Goal: Transaction & Acquisition: Purchase product/service

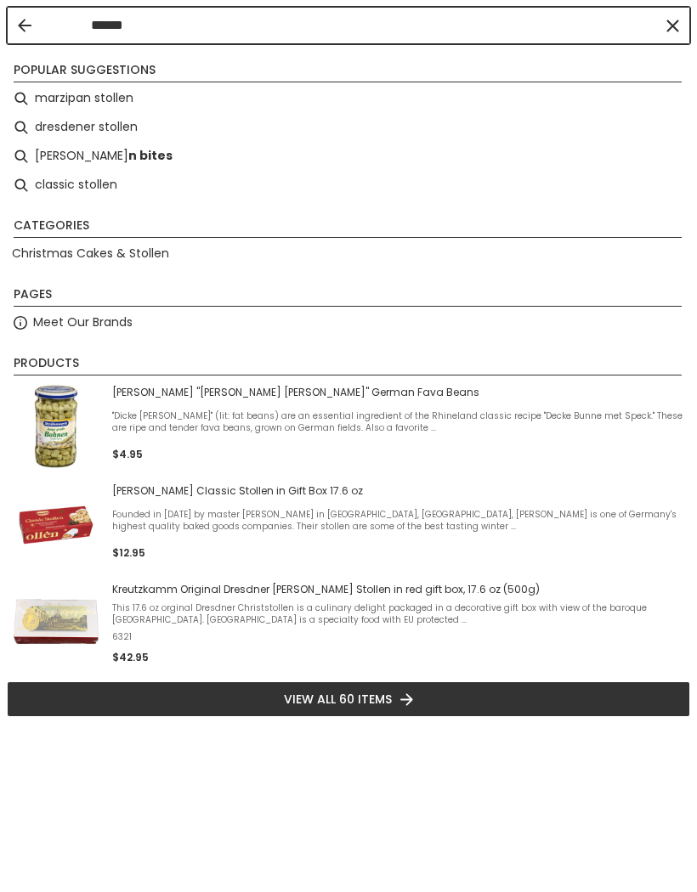
type input "*******"
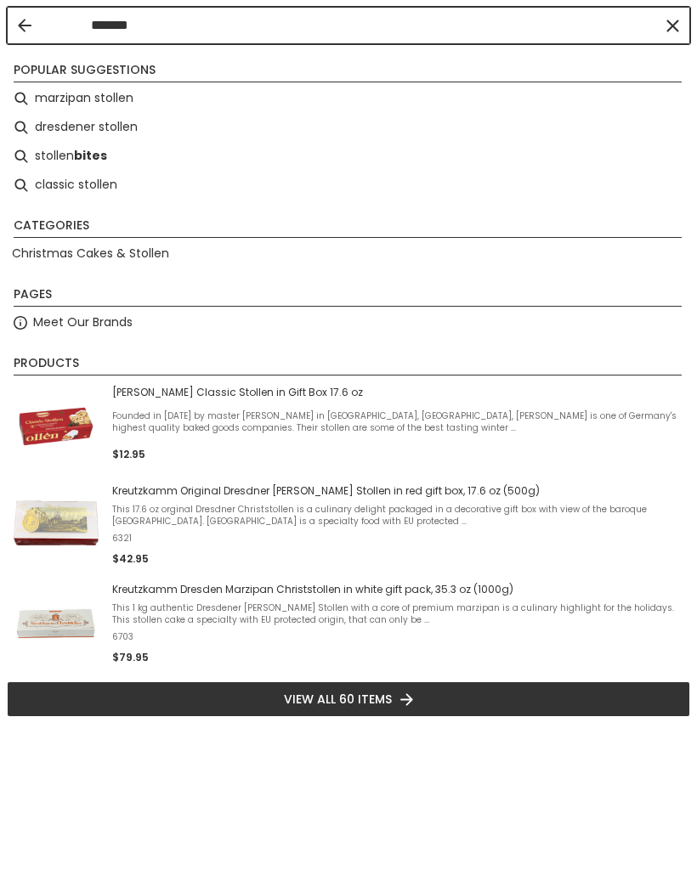
click at [97, 96] on li "marzipan stollen" at bounding box center [348, 98] width 683 height 29
type input "**********"
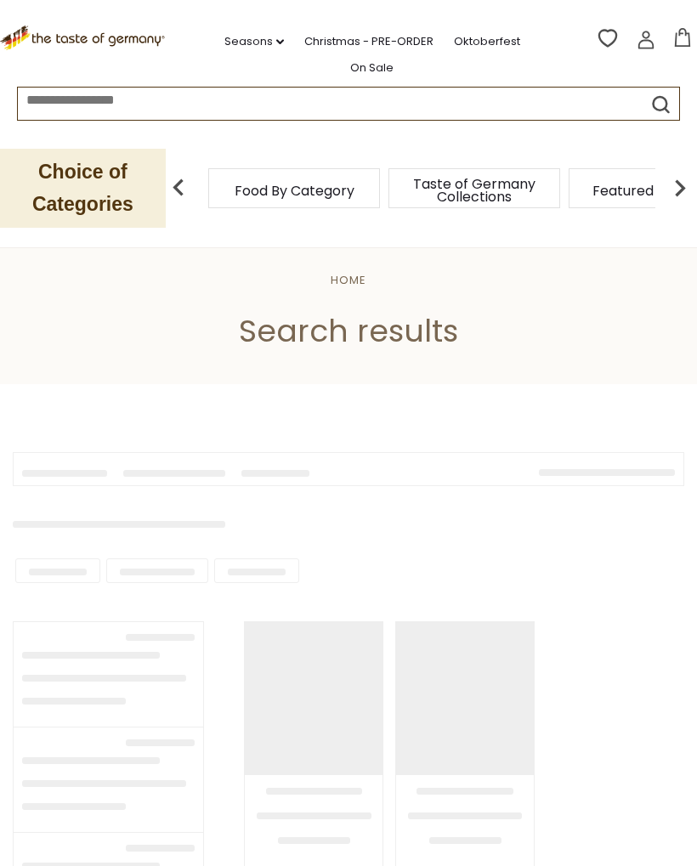
type input "**********"
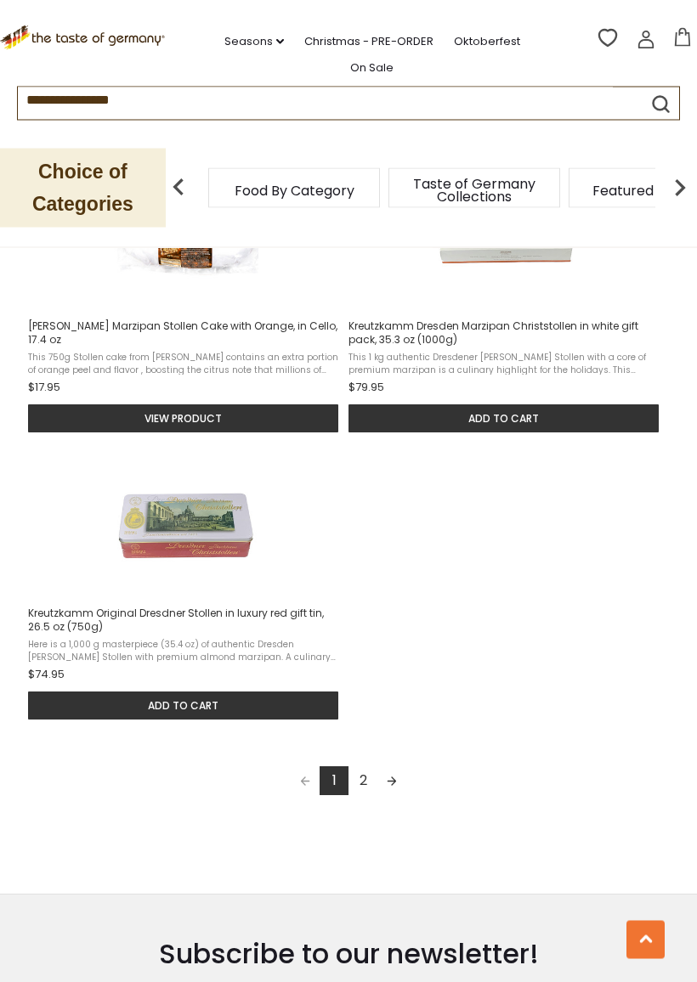
scroll to position [2130, 0]
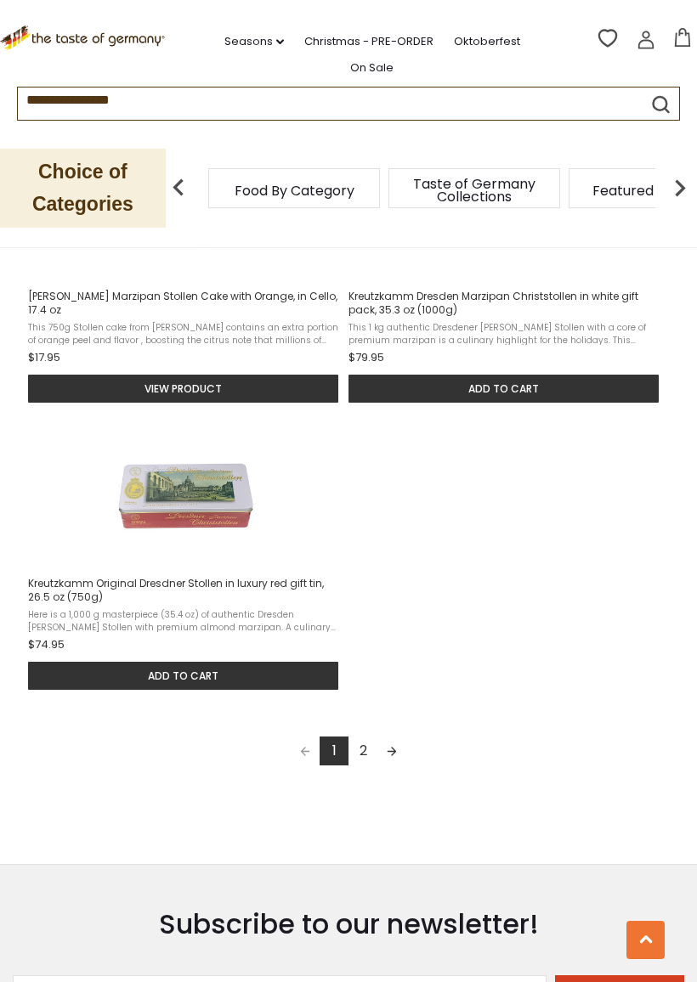
click at [370, 747] on link "2" at bounding box center [362, 751] width 29 height 29
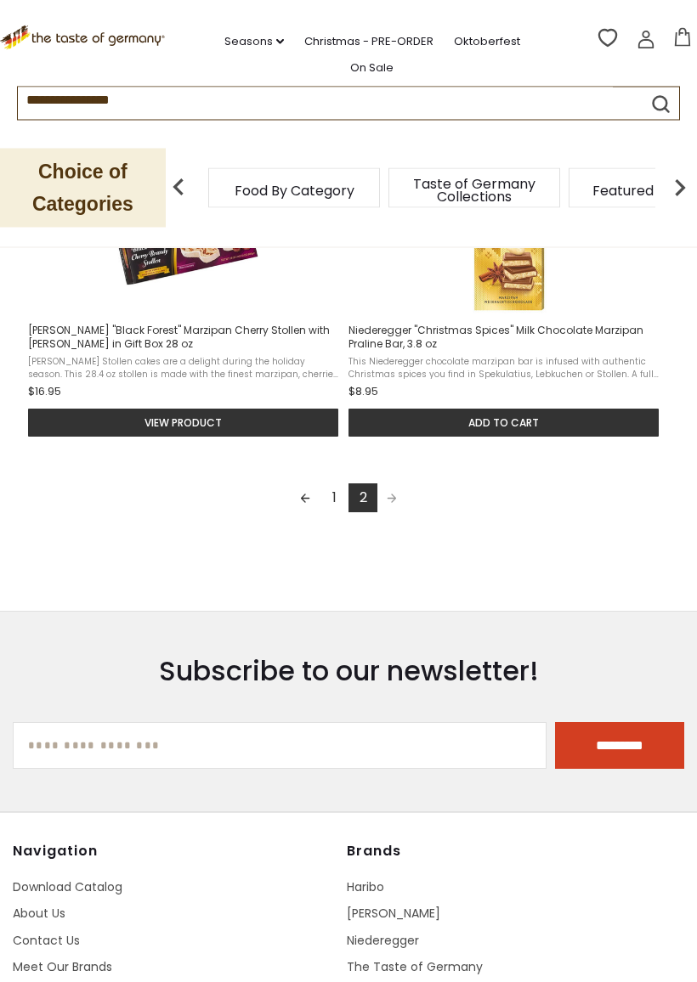
scroll to position [975, 0]
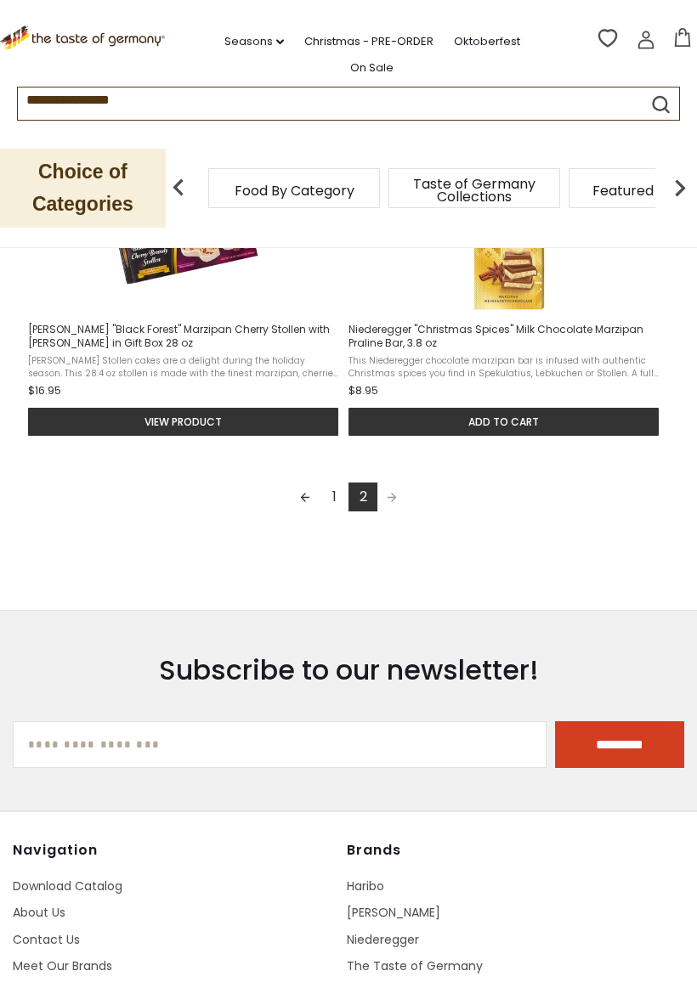
click at [111, 744] on input "[EMAIL_ADDRESS][DOMAIN_NAME]" at bounding box center [280, 744] width 534 height 47
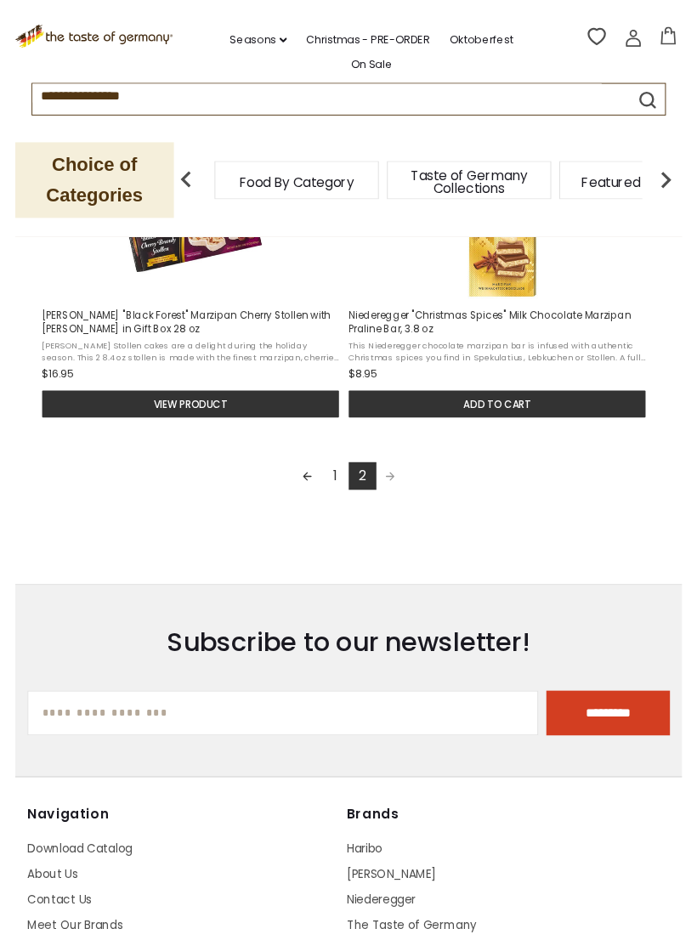
scroll to position [1139, 0]
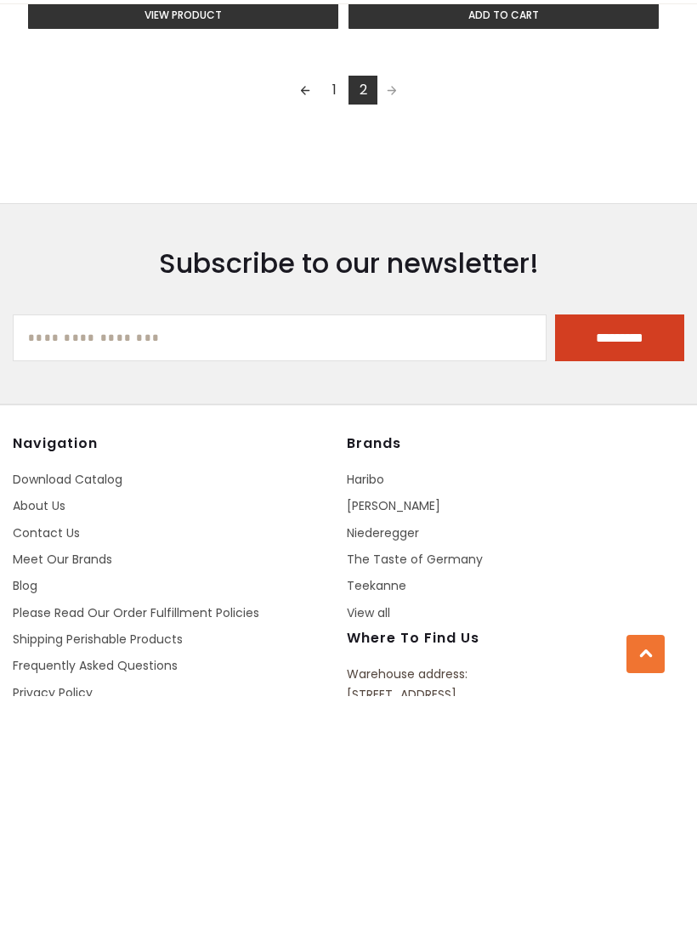
type input "**********"
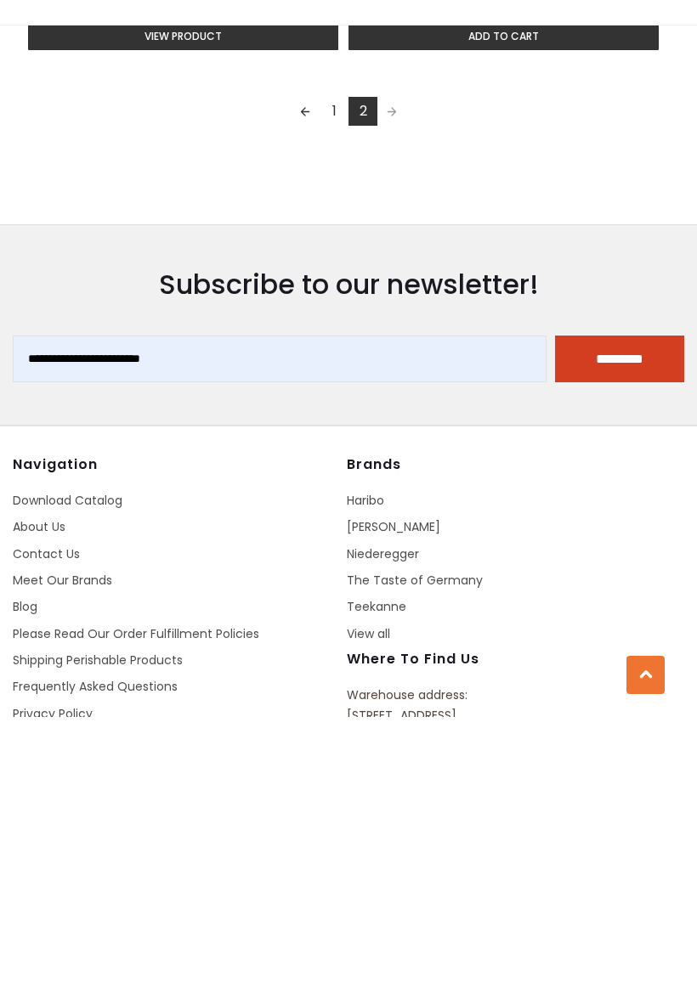
scroll to position [1383, 0]
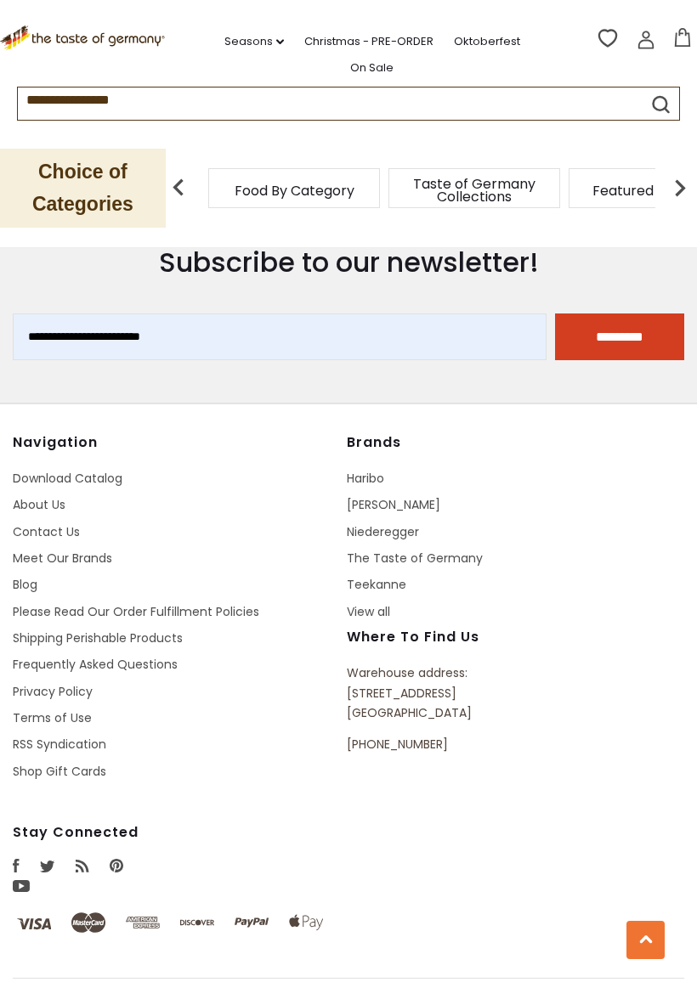
click at [614, 355] on input "*********" at bounding box center [619, 337] width 129 height 47
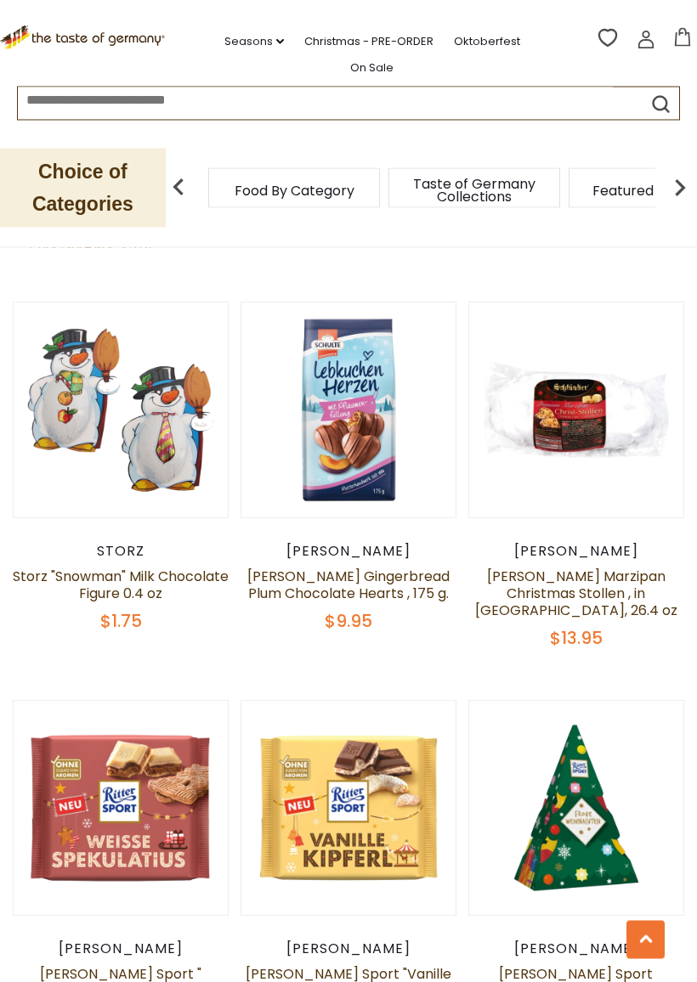
scroll to position [2702, 0]
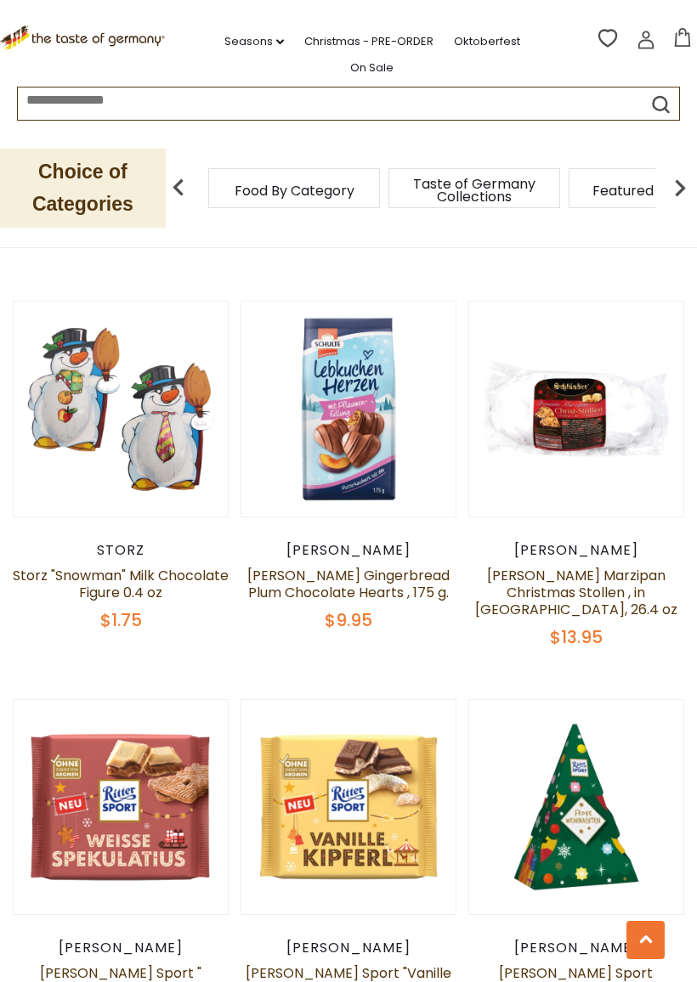
click at [591, 568] on link "[PERSON_NAME] Marzipan Christmas Stollen , in [GEOGRAPHIC_DATA], 26.4 oz" at bounding box center [576, 593] width 202 height 54
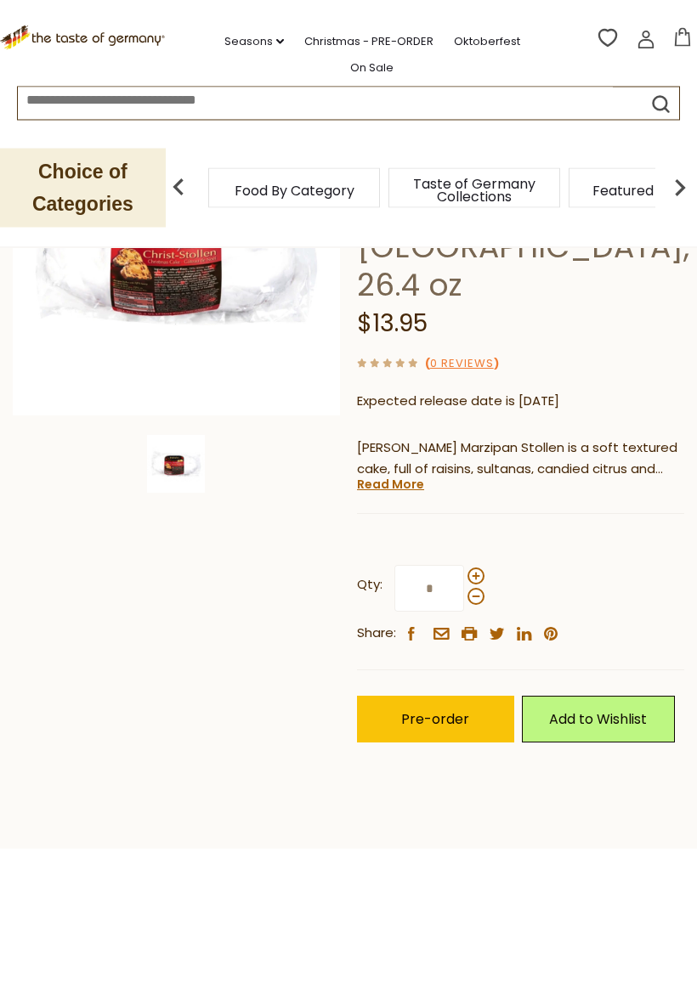
scroll to position [257, 0]
click at [404, 476] on link "Read More" at bounding box center [390, 484] width 67 height 17
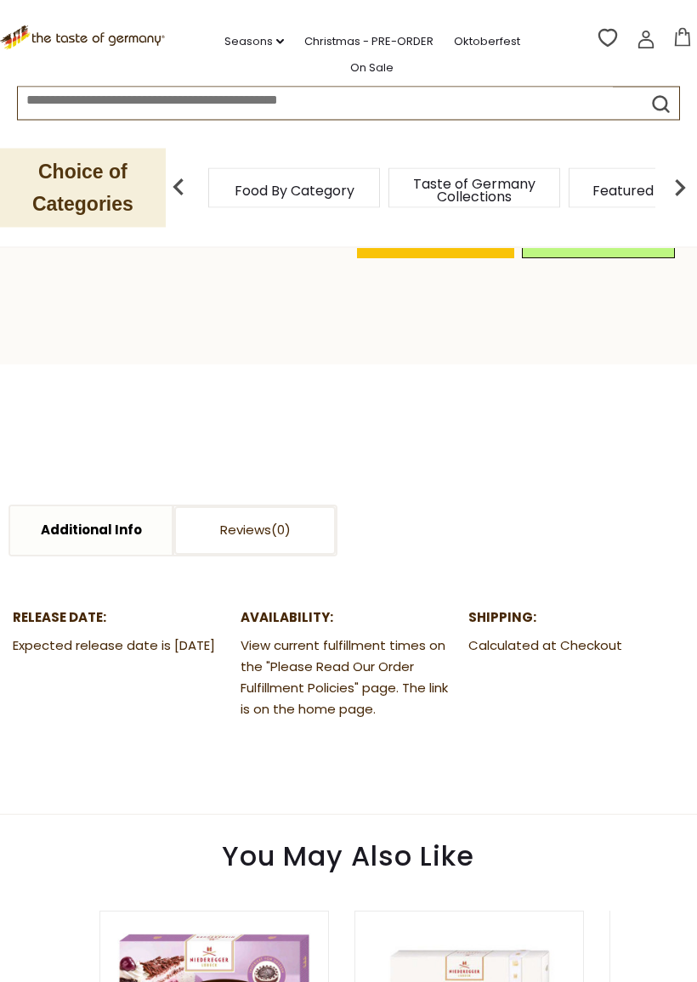
scroll to position [865, 0]
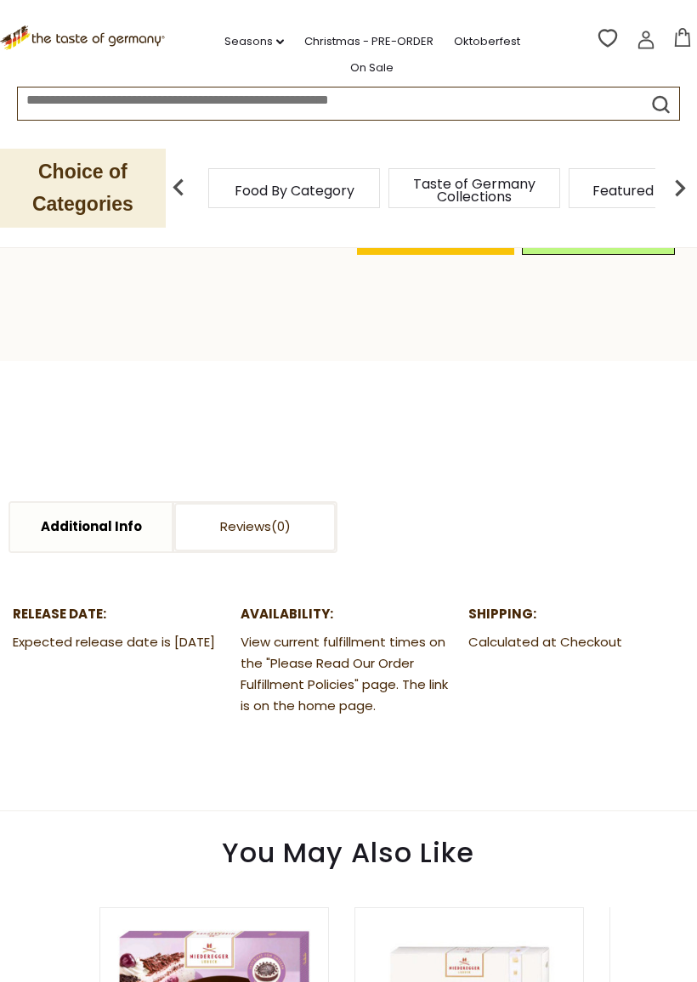
click at [121, 503] on link "Additional Info" at bounding box center [90, 527] width 161 height 48
click at [100, 503] on link "Additional Info" at bounding box center [90, 527] width 161 height 48
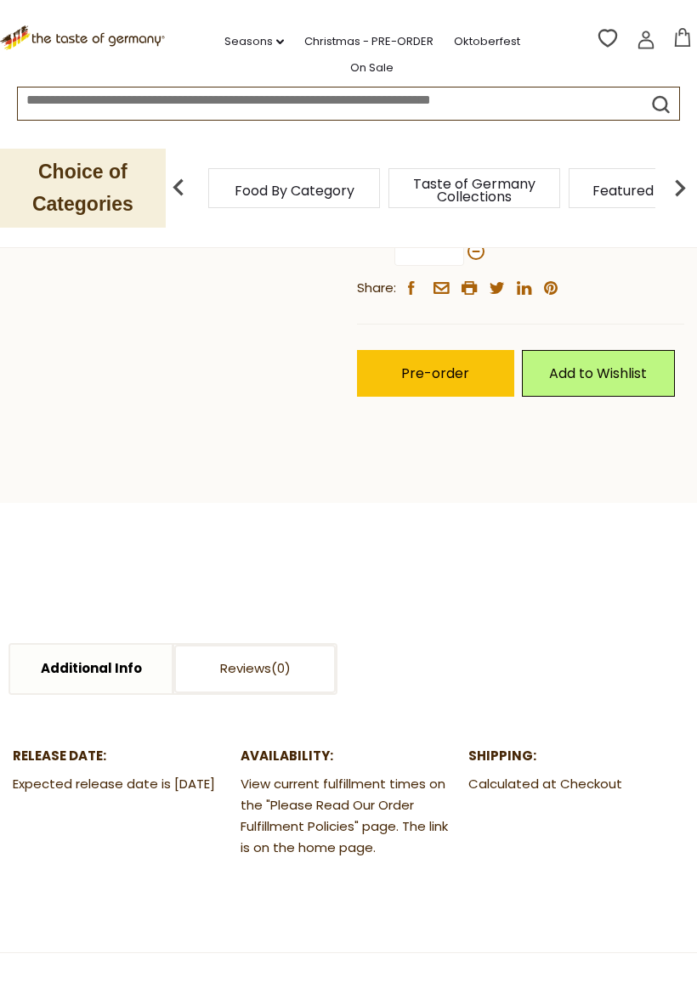
scroll to position [727, 0]
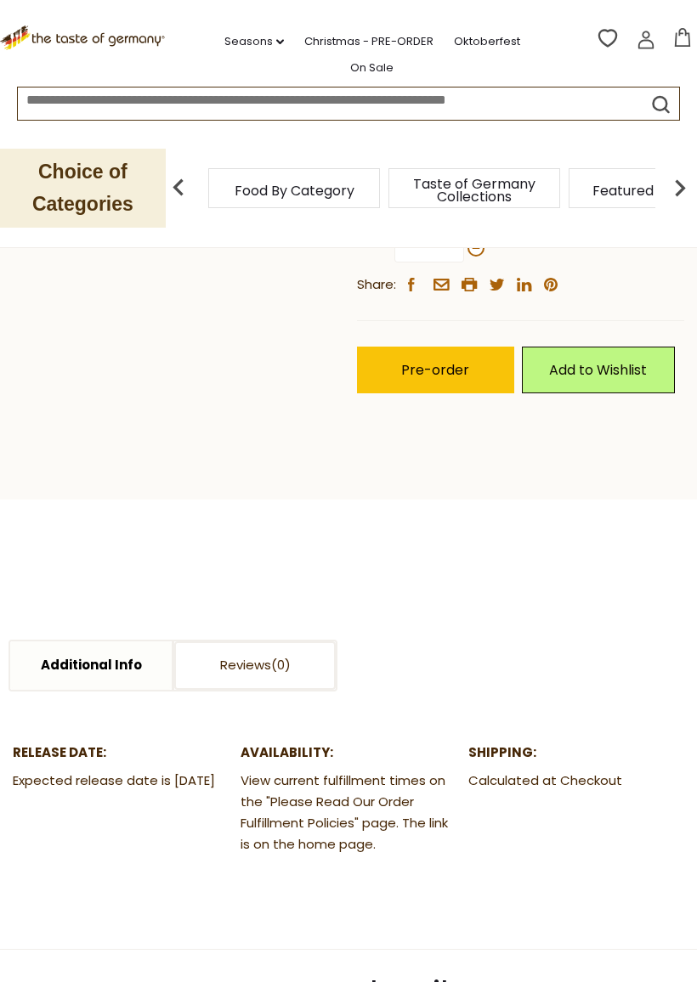
click at [178, 642] on link "Reviews" at bounding box center [254, 666] width 161 height 48
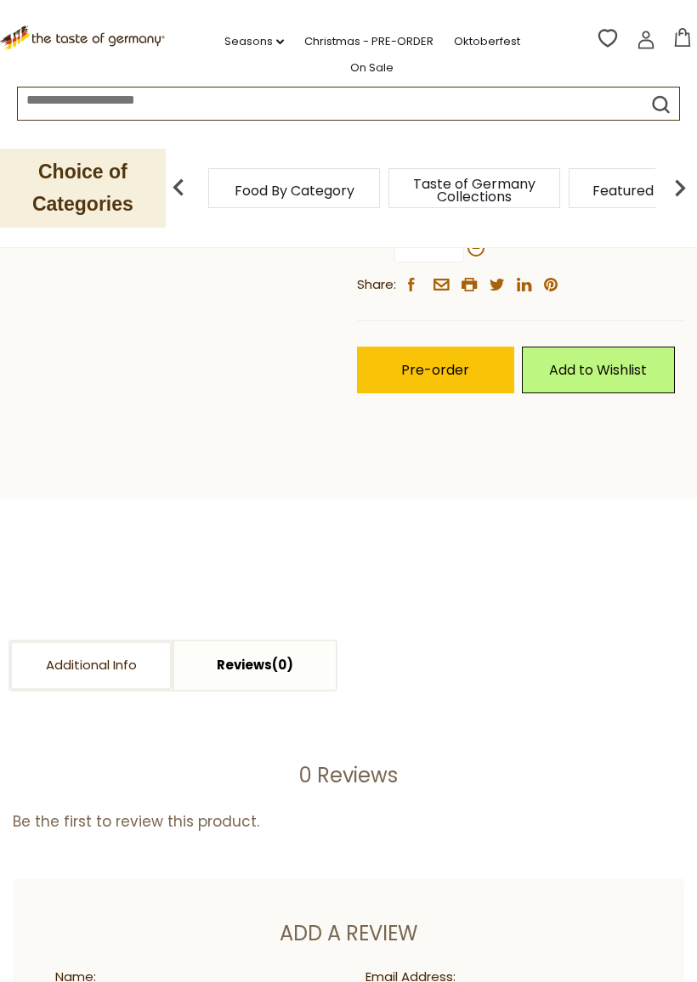
click at [73, 642] on link "Additional Info" at bounding box center [90, 666] width 161 height 48
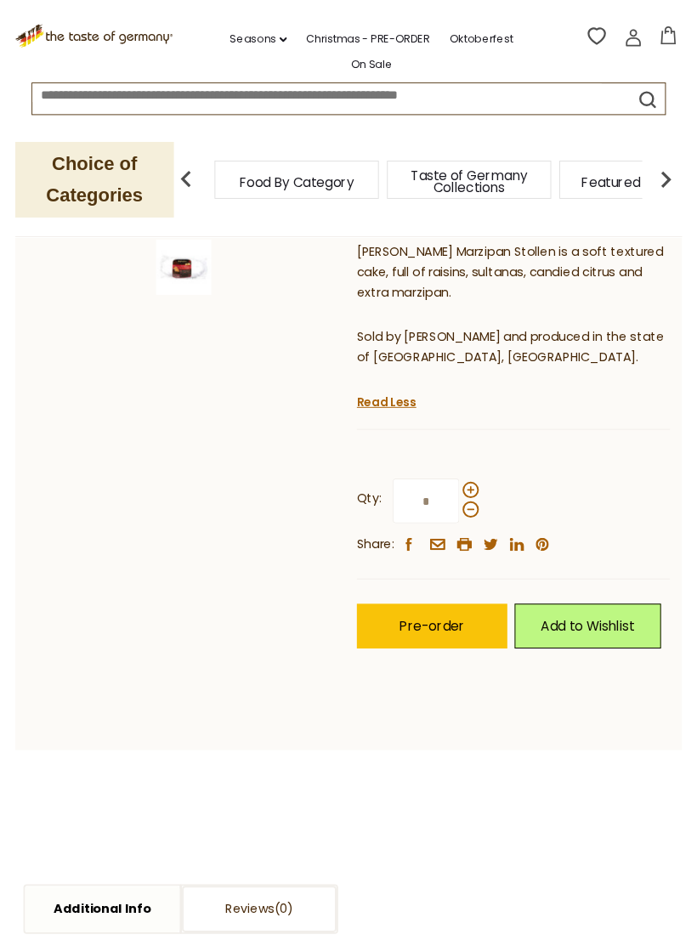
scroll to position [449, 0]
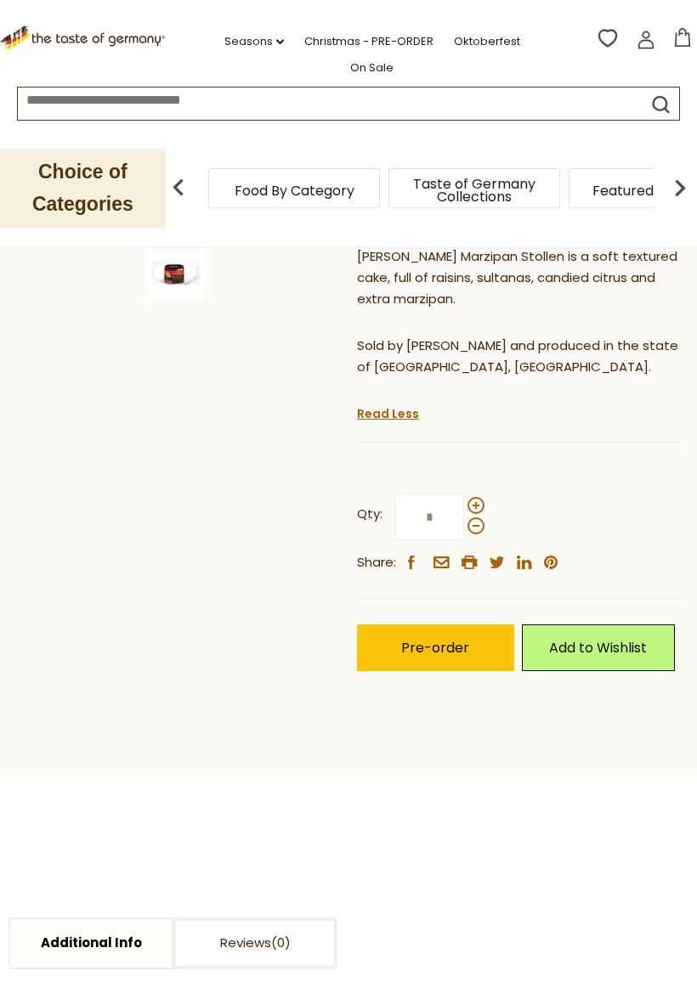
click at [482, 497] on span at bounding box center [475, 505] width 17 height 17
click at [464, 494] on input "*" at bounding box center [429, 517] width 70 height 47
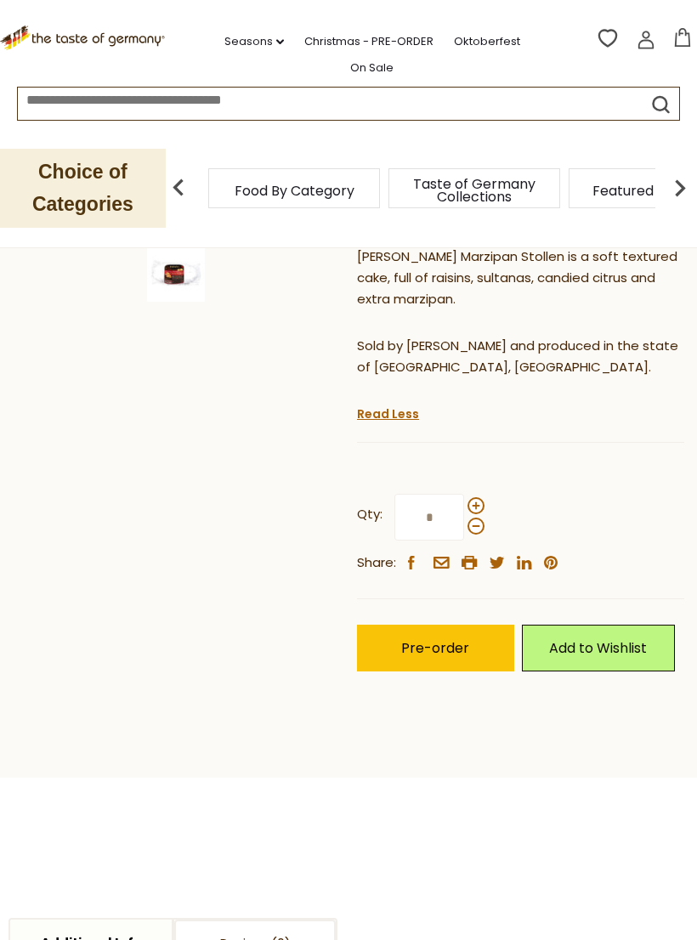
click at [482, 497] on div at bounding box center [475, 515] width 17 height 37
click at [464, 494] on input "*" at bounding box center [429, 517] width 70 height 47
click at [480, 497] on span at bounding box center [475, 505] width 17 height 17
click at [464, 494] on input "*" at bounding box center [429, 517] width 70 height 47
click at [481, 497] on span at bounding box center [475, 505] width 17 height 17
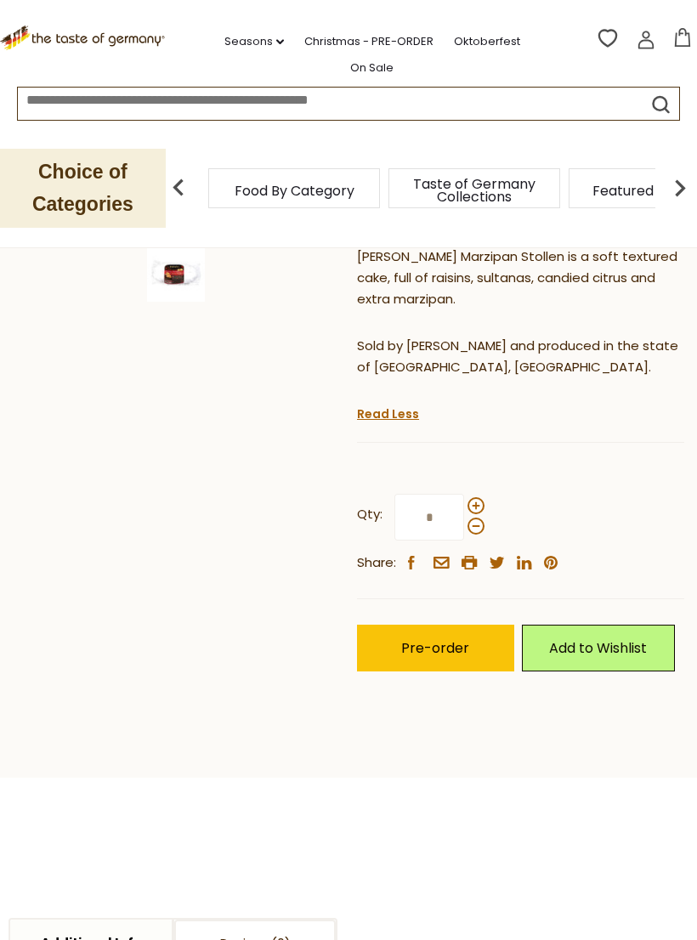
click at [464, 494] on input "*" at bounding box center [429, 517] width 70 height 47
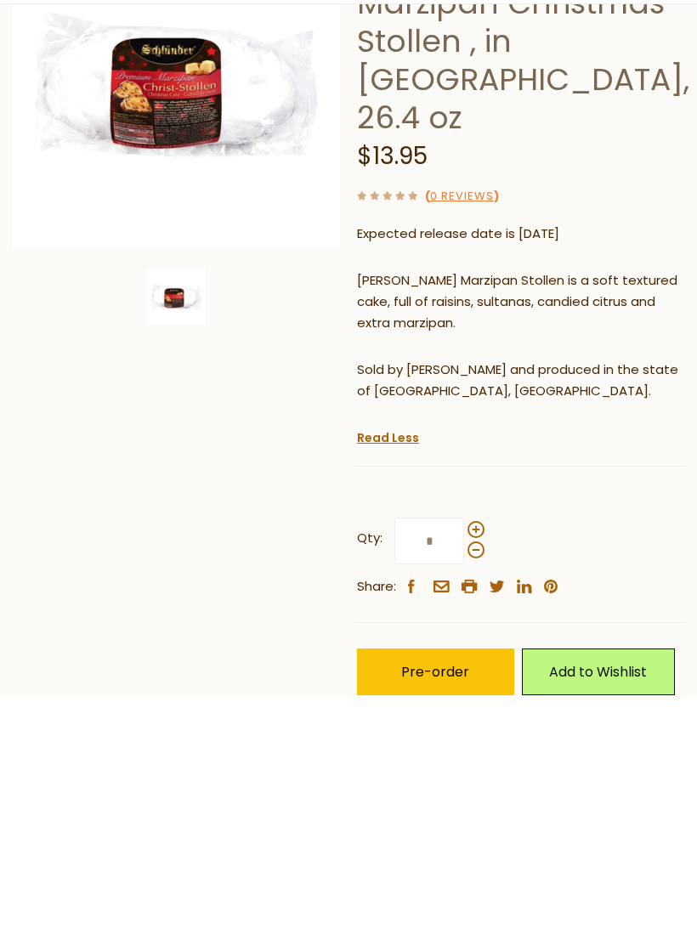
scroll to position [185, 0]
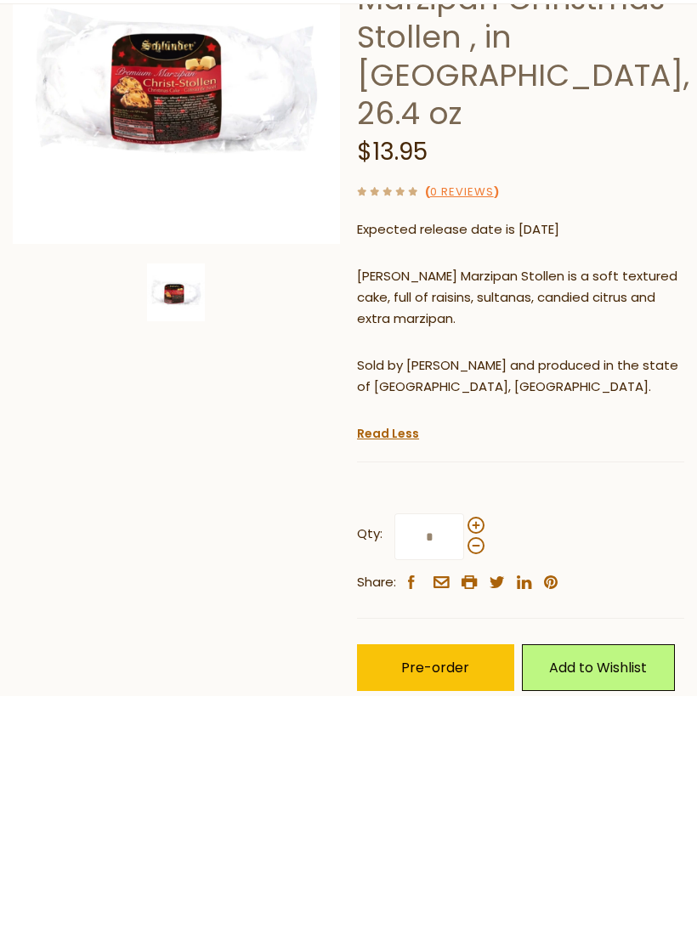
click at [486, 732] on div "Qty: * Share: facebook email printer twitter linkedin pinterest" at bounding box center [520, 797] width 327 height 131
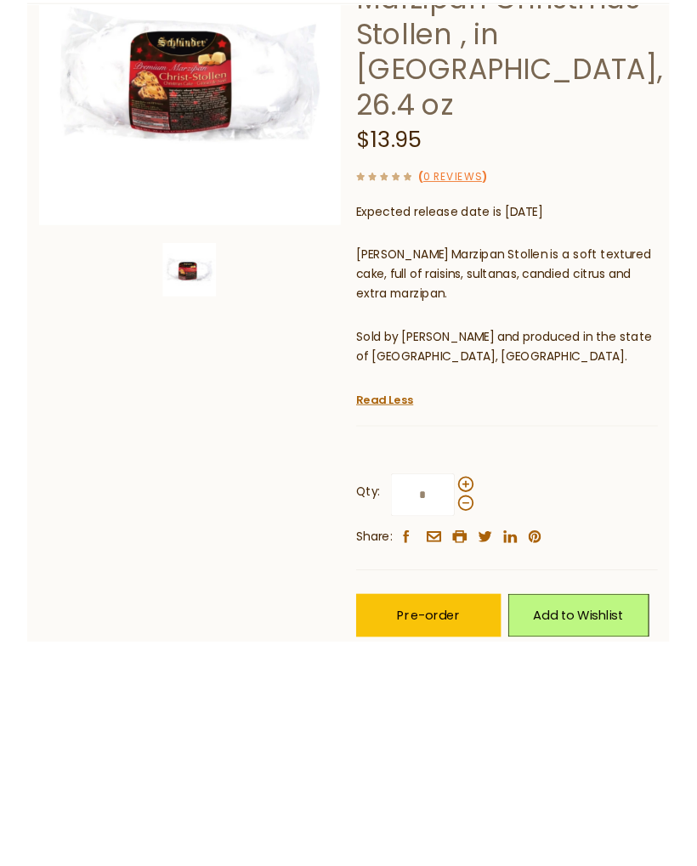
scroll to position [429, 0]
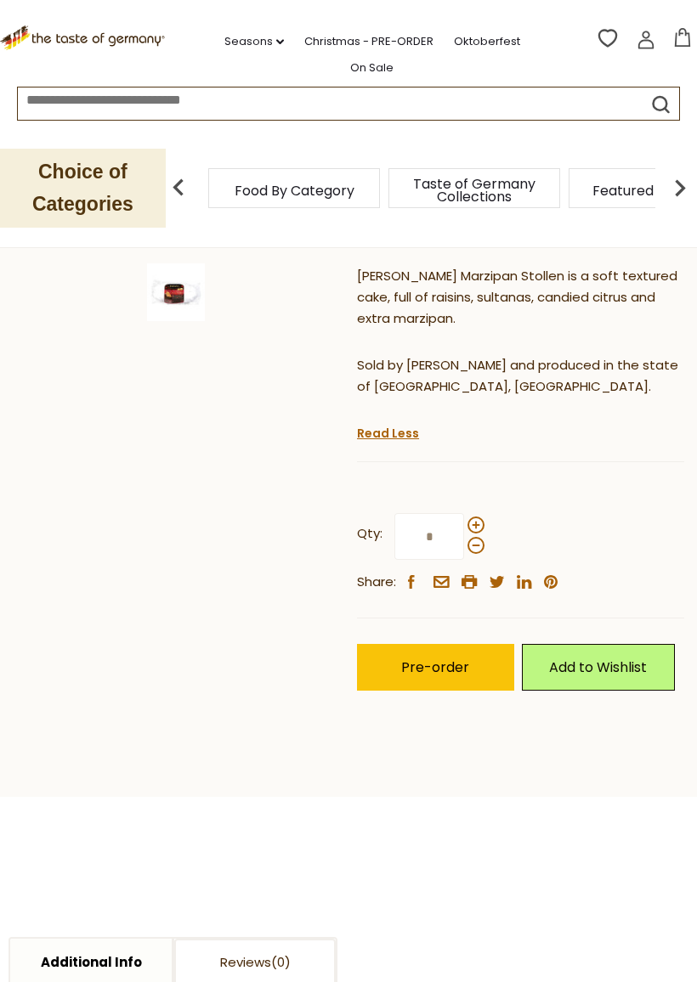
click at [480, 517] on span at bounding box center [475, 525] width 17 height 17
click at [464, 513] on input "*" at bounding box center [429, 536] width 70 height 47
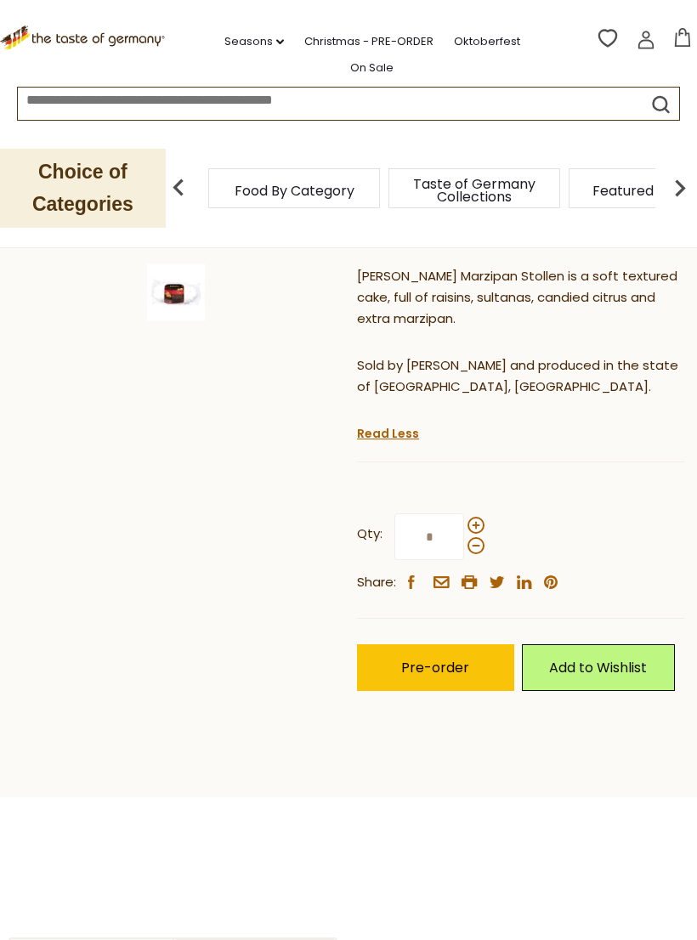
click at [480, 537] on span at bounding box center [475, 545] width 17 height 17
click at [464, 513] on input "*" at bounding box center [429, 536] width 70 height 47
click at [487, 488] on div "Qty: * Share: facebook email printer twitter linkedin pinterest" at bounding box center [520, 553] width 327 height 131
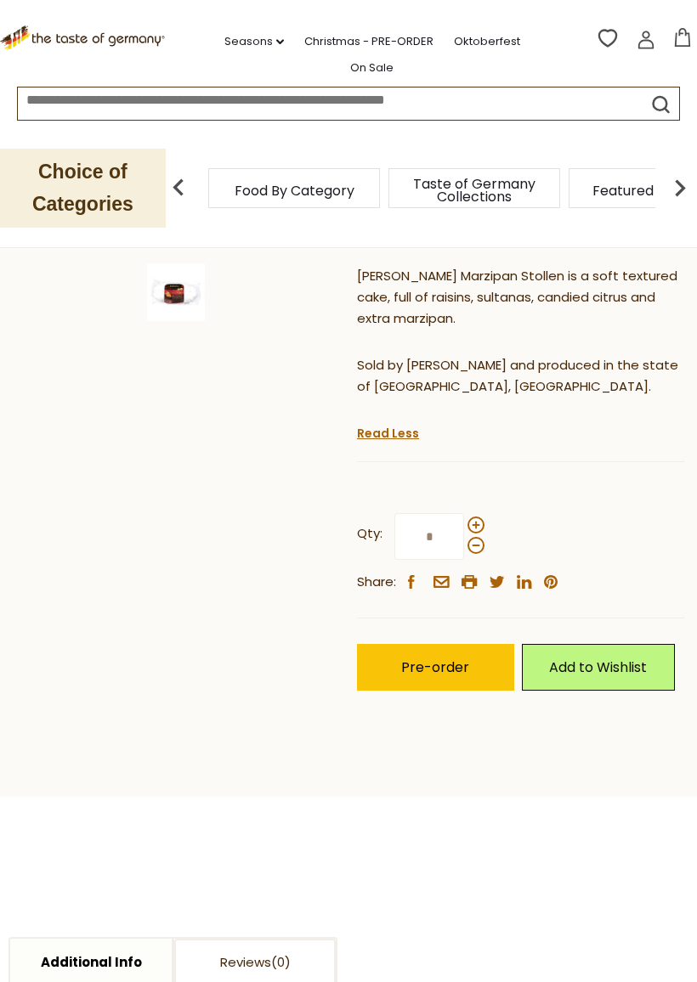
click at [477, 517] on span at bounding box center [475, 525] width 17 height 17
click at [464, 513] on input "*" at bounding box center [429, 536] width 70 height 47
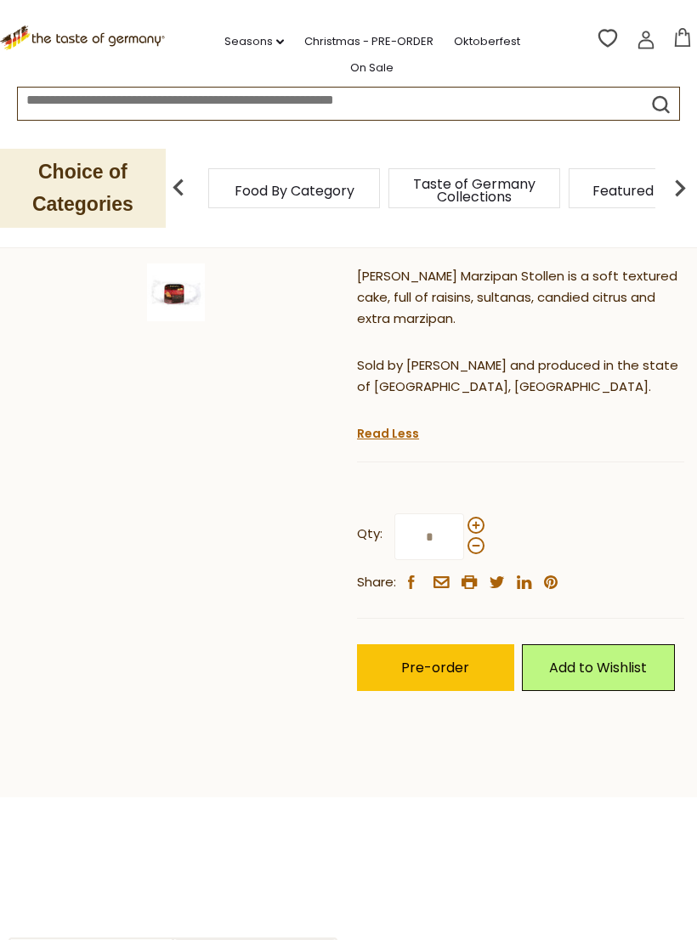
click at [481, 517] on span at bounding box center [475, 525] width 17 height 17
click at [464, 513] on input "*" at bounding box center [429, 536] width 70 height 47
click at [482, 537] on span at bounding box center [475, 545] width 17 height 17
click at [464, 513] on input "**" at bounding box center [429, 536] width 70 height 47
click at [481, 537] on span at bounding box center [475, 545] width 17 height 17
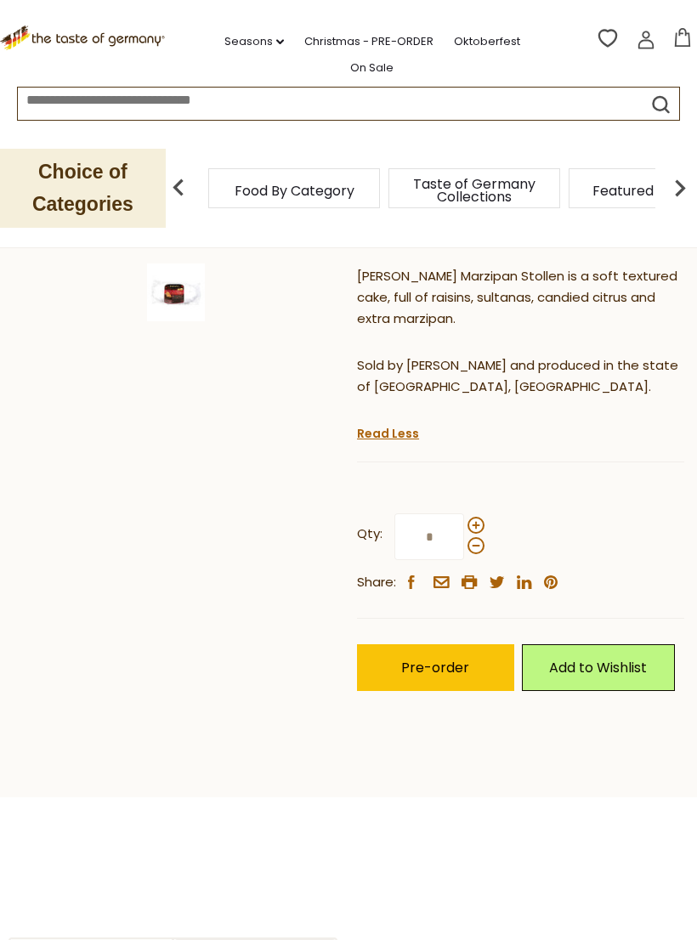
click at [464, 513] on input "*" at bounding box center [429, 536] width 70 height 47
click at [482, 517] on span at bounding box center [475, 525] width 17 height 17
click at [464, 513] on input "*" at bounding box center [429, 536] width 70 height 47
click at [483, 537] on span at bounding box center [475, 545] width 17 height 17
click at [464, 513] on input "*" at bounding box center [429, 536] width 70 height 47
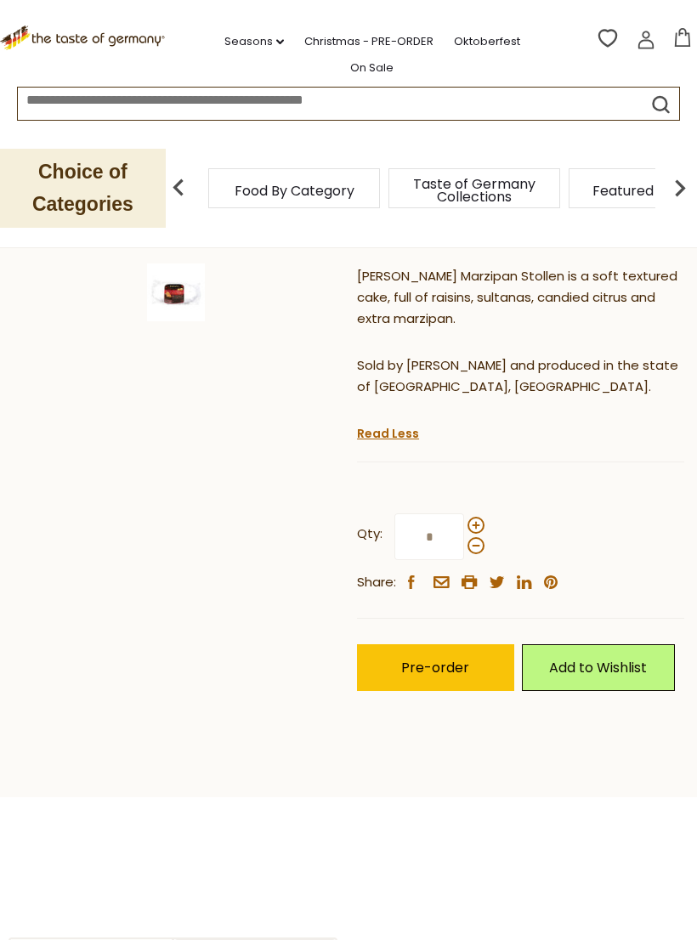
click at [477, 537] on span at bounding box center [475, 545] width 17 height 17
click at [464, 513] on input "*" at bounding box center [429, 536] width 70 height 47
type input "*"
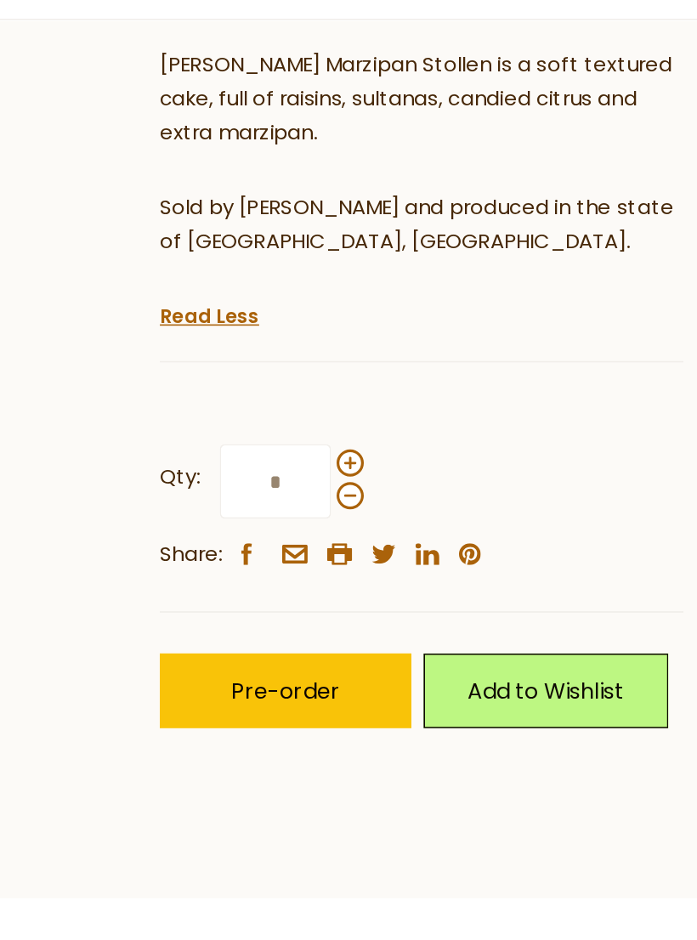
type input "*"
click at [401, 658] on span "Pre-order" at bounding box center [435, 668] width 68 height 20
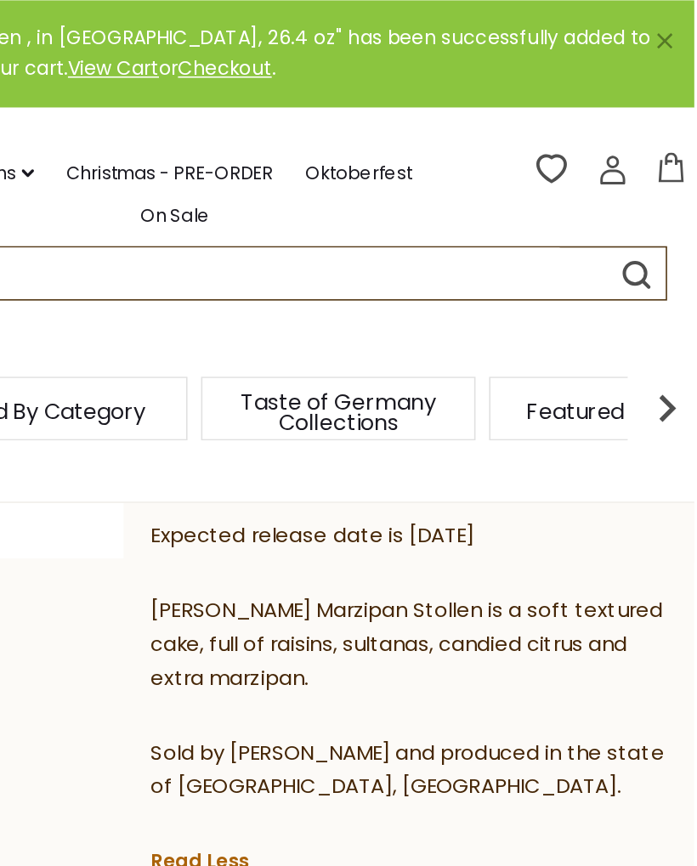
scroll to position [198, 0]
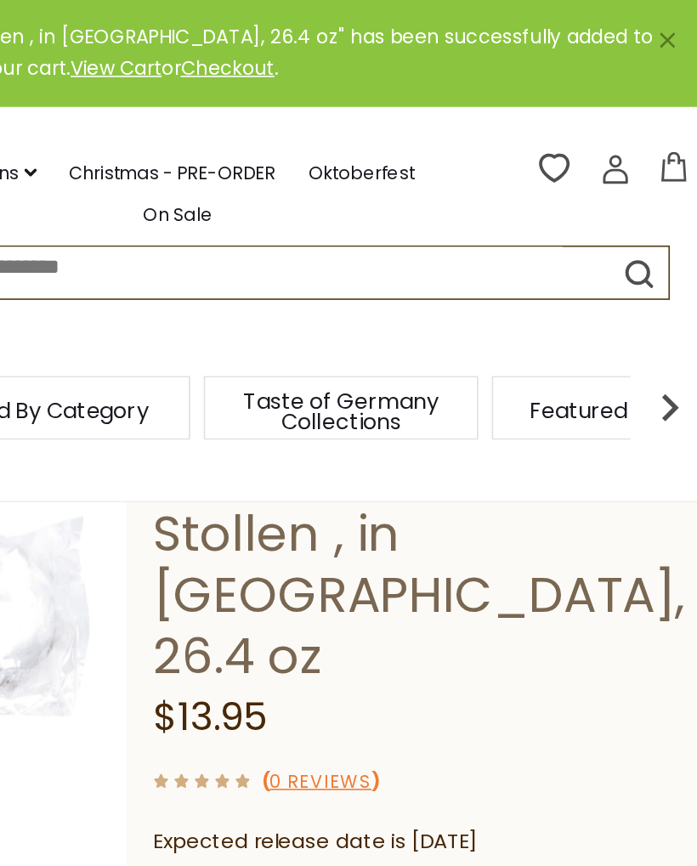
click at [304, 99] on link "Christmas - PRE-ORDER" at bounding box center [368, 108] width 129 height 19
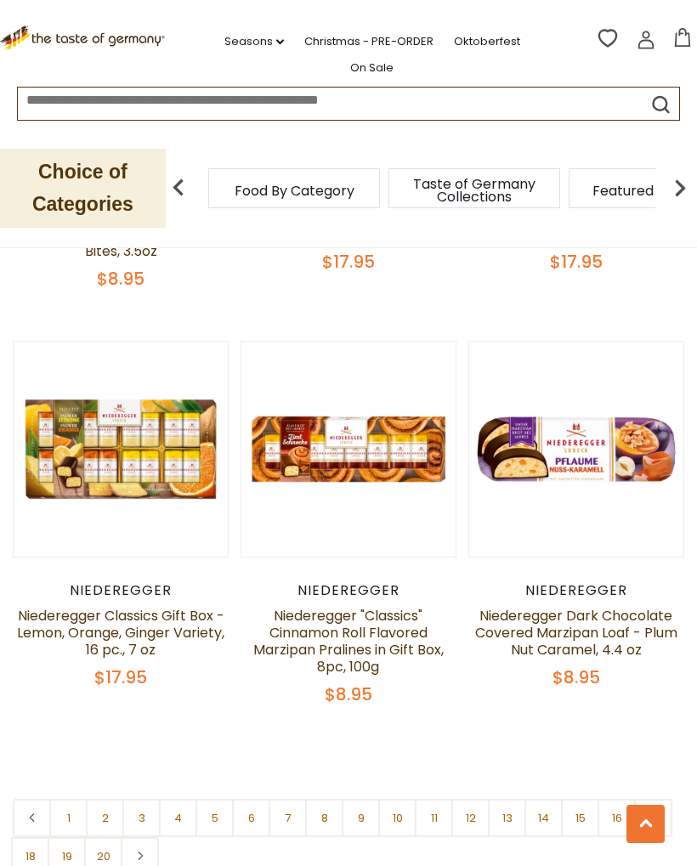
scroll to position [4668, 0]
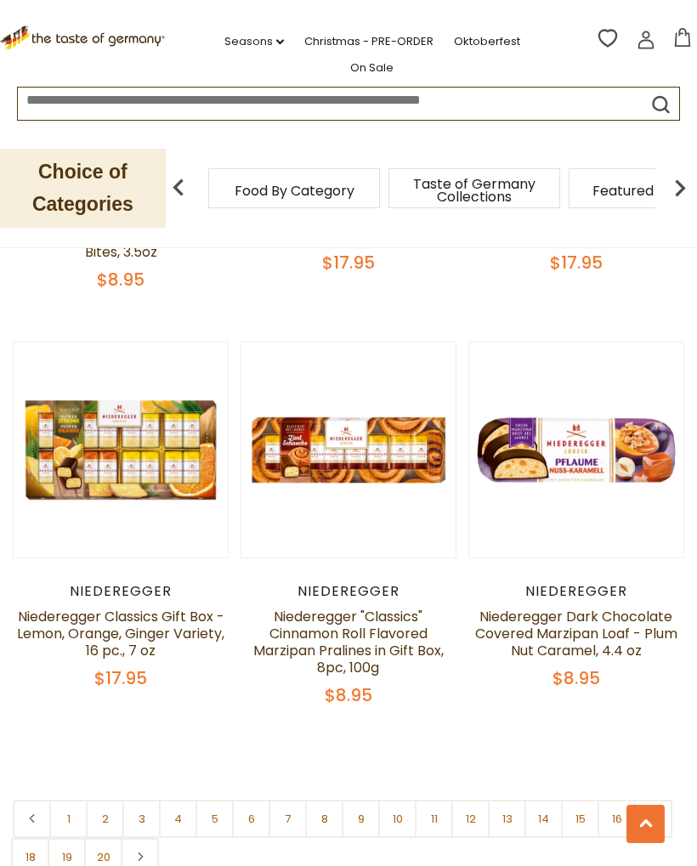
click at [86, 800] on link "2" at bounding box center [105, 819] width 38 height 38
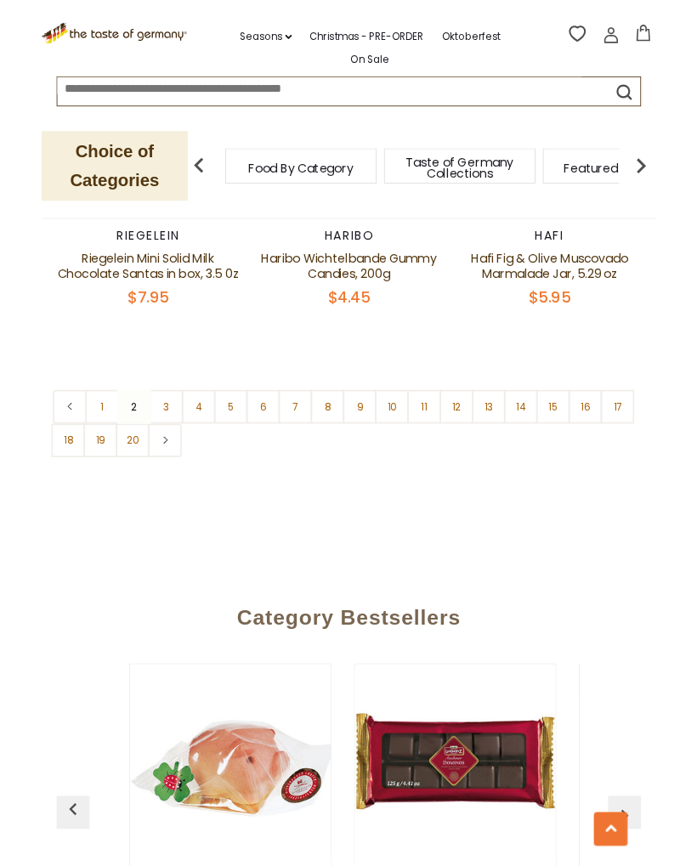
scroll to position [4998, 0]
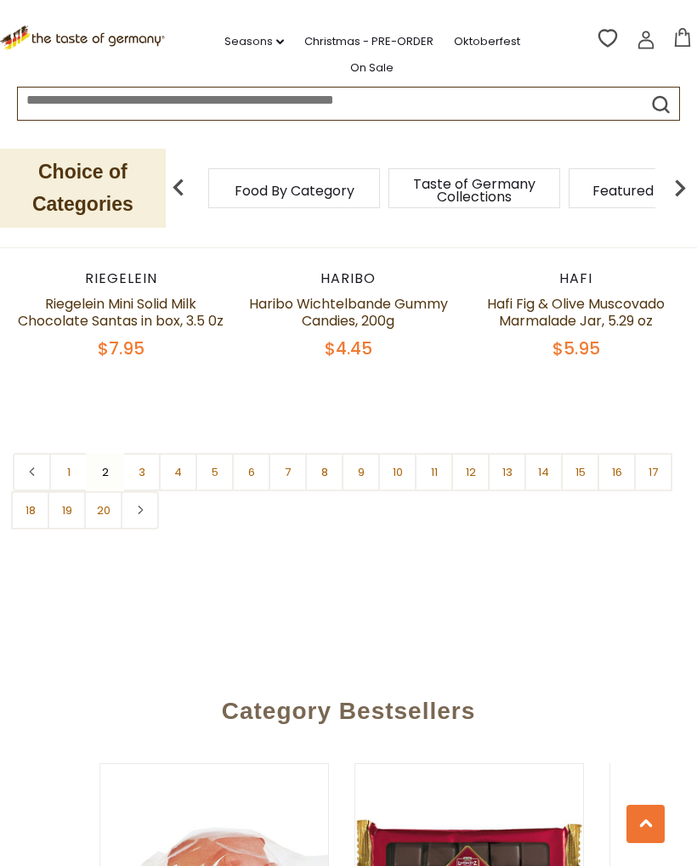
click at [144, 453] on link "3" at bounding box center [141, 472] width 38 height 38
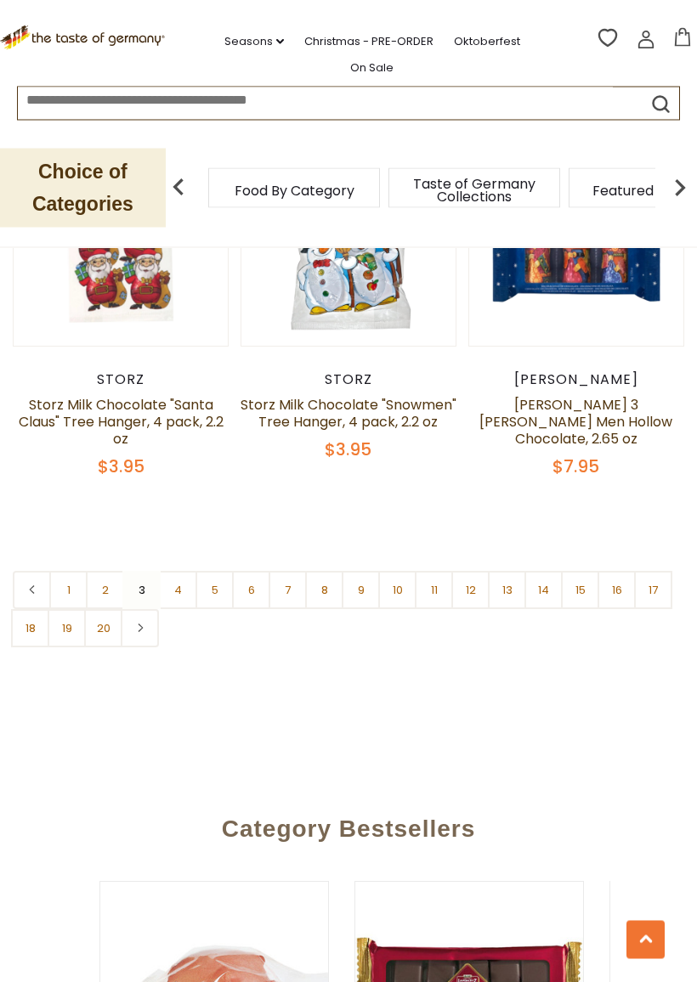
scroll to position [4802, 0]
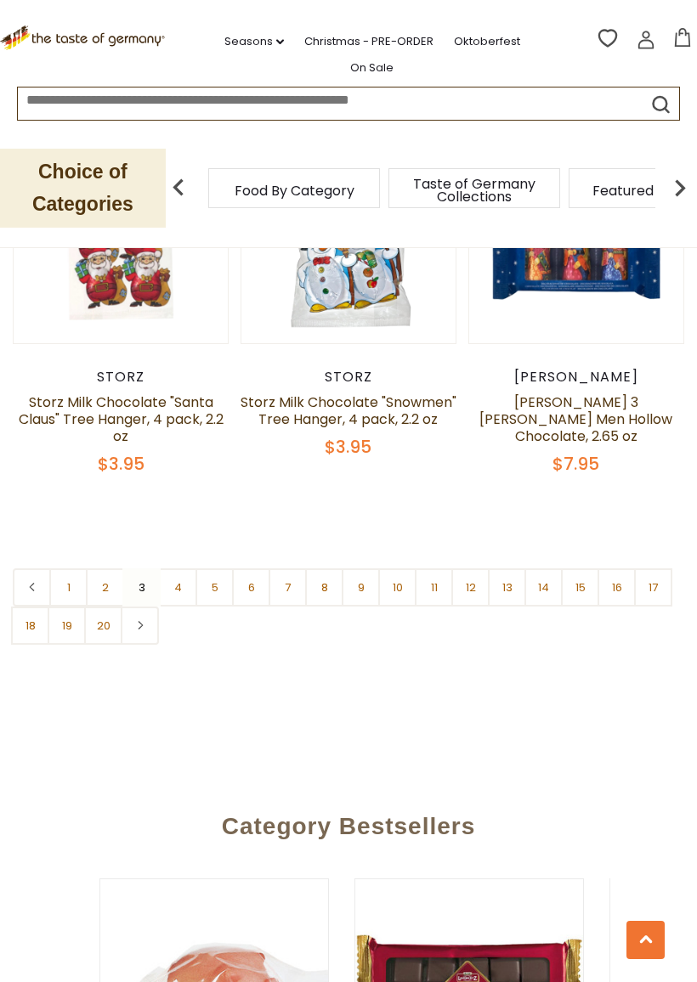
click at [189, 585] on link "4" at bounding box center [178, 587] width 38 height 38
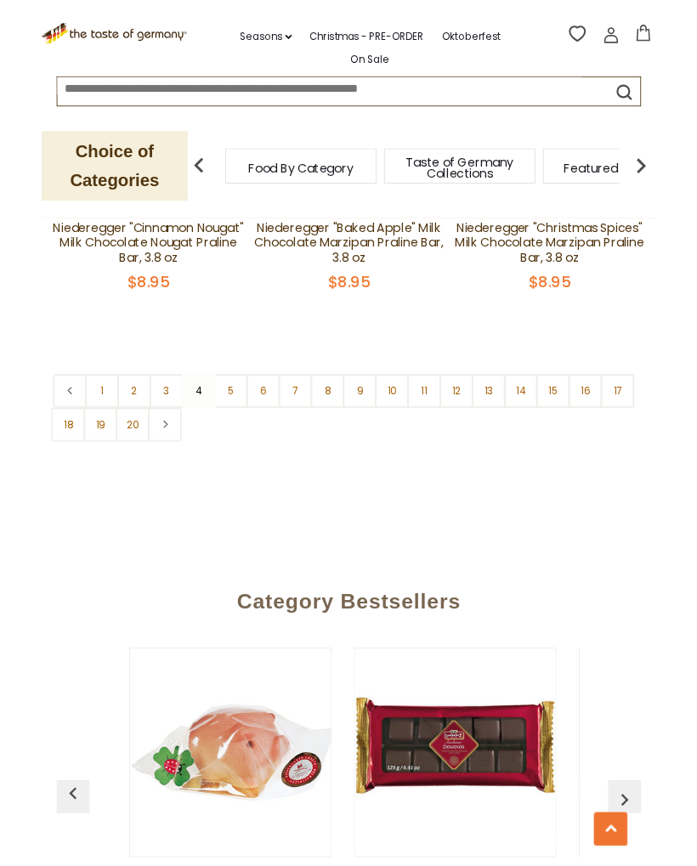
scroll to position [5021, 0]
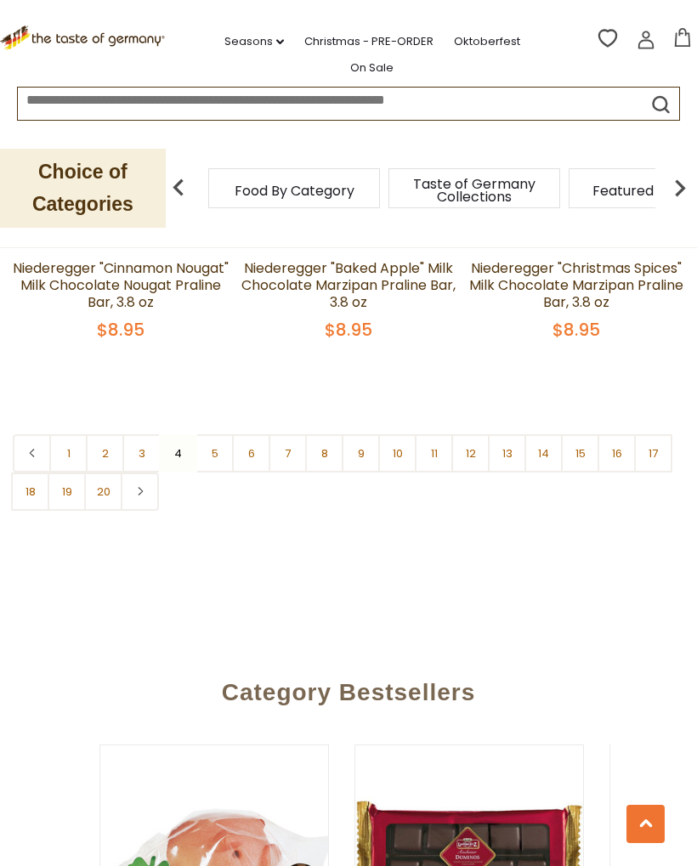
click at [221, 434] on link "5" at bounding box center [214, 453] width 38 height 38
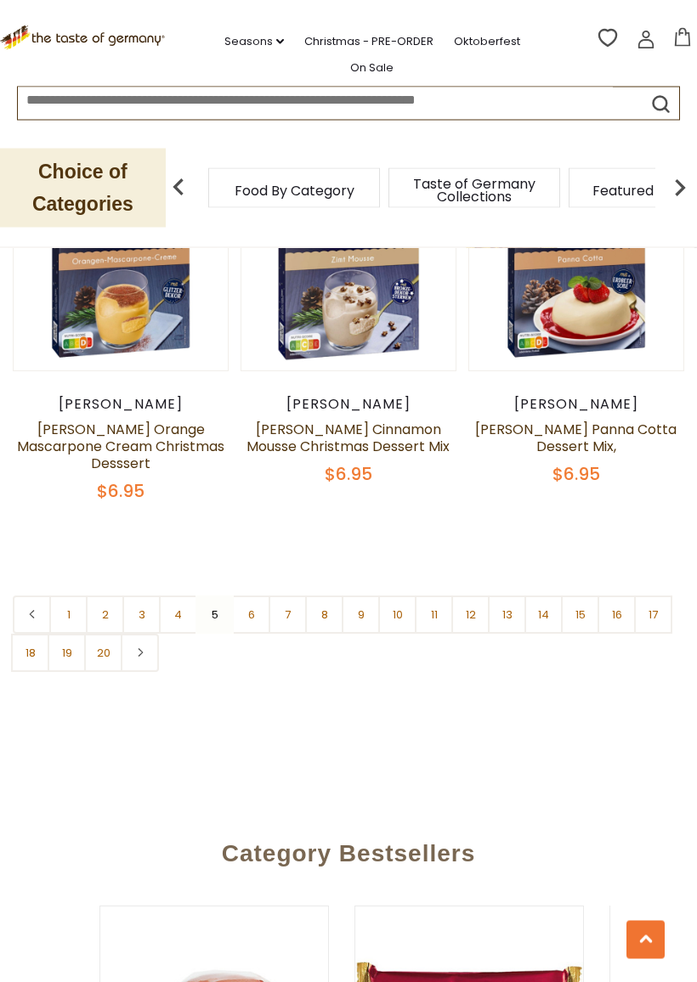
scroll to position [4855, 0]
click at [257, 596] on link "6" at bounding box center [251, 615] width 38 height 38
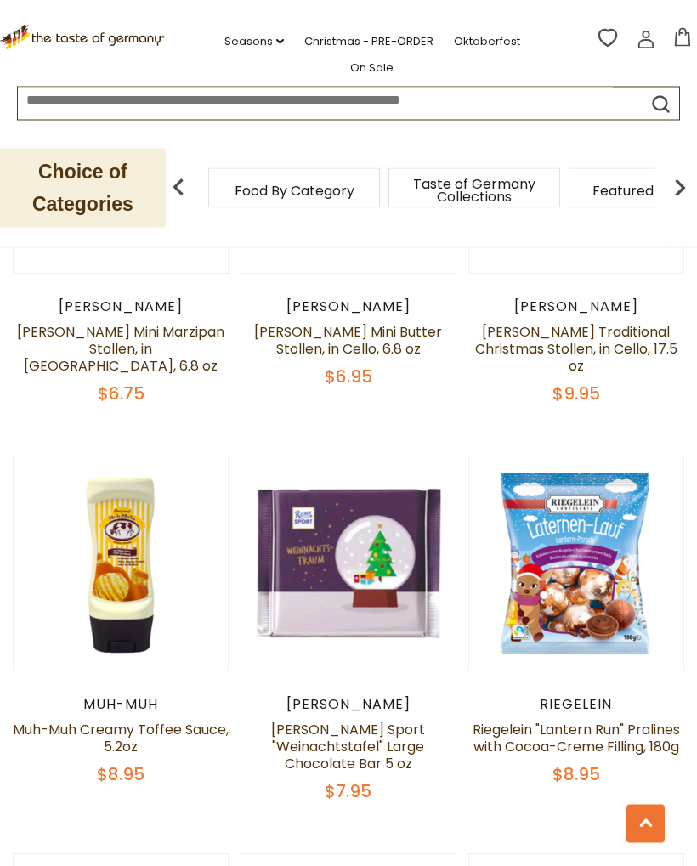
scroll to position [896, 0]
